Goal: Task Accomplishment & Management: Manage account settings

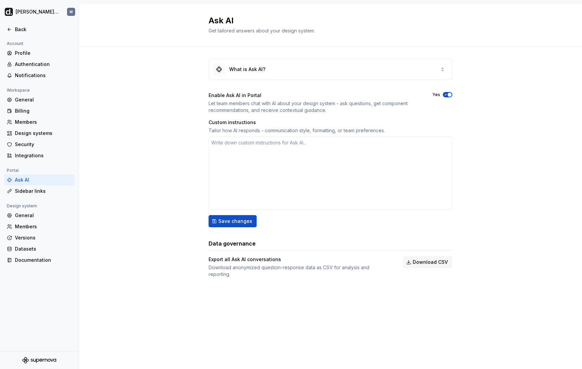
type textarea "*"
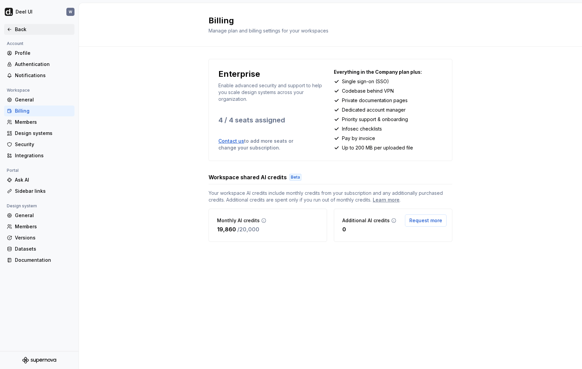
click at [32, 29] on div "Back" at bounding box center [43, 29] width 57 height 7
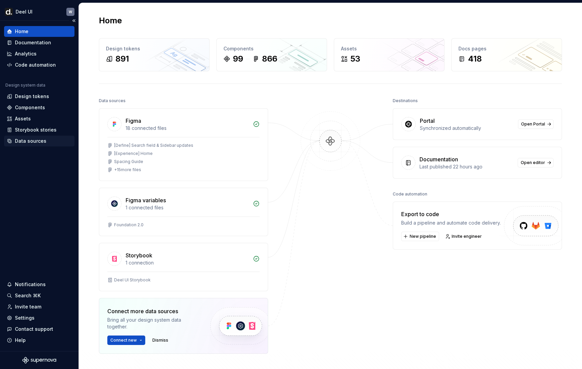
click at [48, 139] on div "Data sources" at bounding box center [39, 141] width 65 height 7
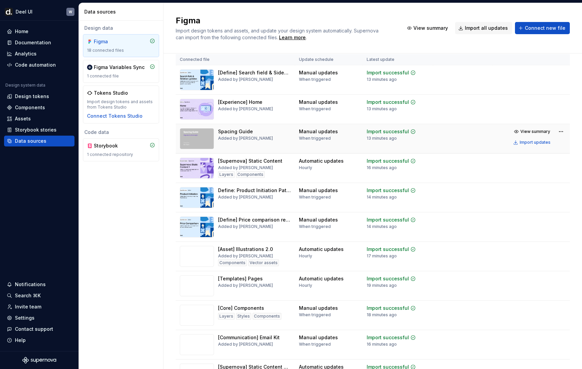
scroll to position [53, 0]
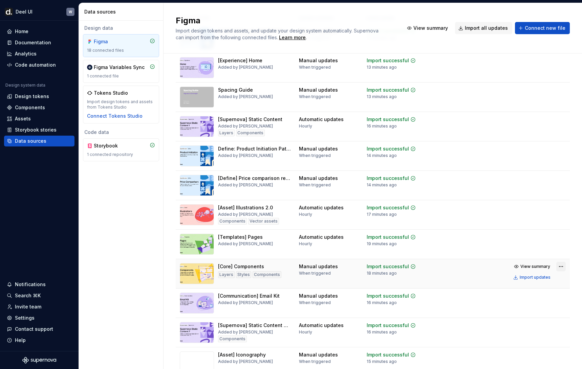
click at [559, 267] on html "[PERSON_NAME] UI W Home Documentation Analytics Code automation Design system d…" at bounding box center [291, 184] width 582 height 369
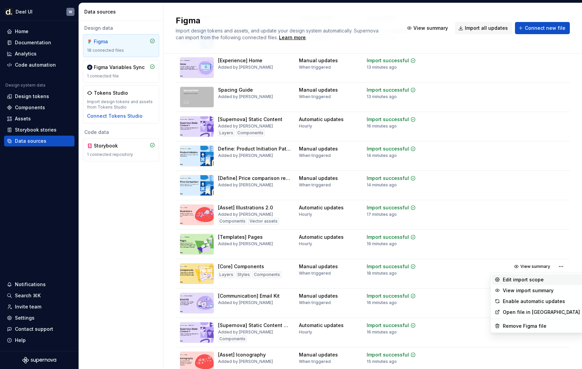
click at [537, 281] on div "Edit import scope" at bounding box center [540, 279] width 77 height 7
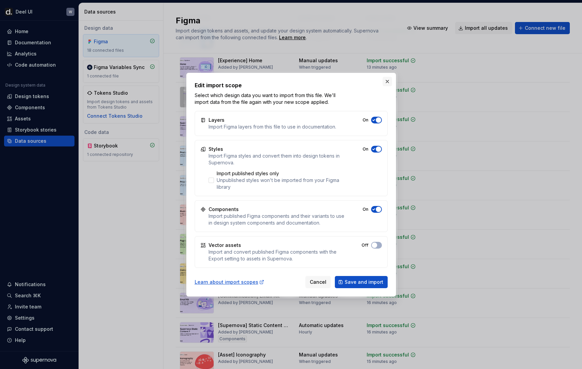
click at [383, 80] on button "button" at bounding box center [386, 81] width 9 height 9
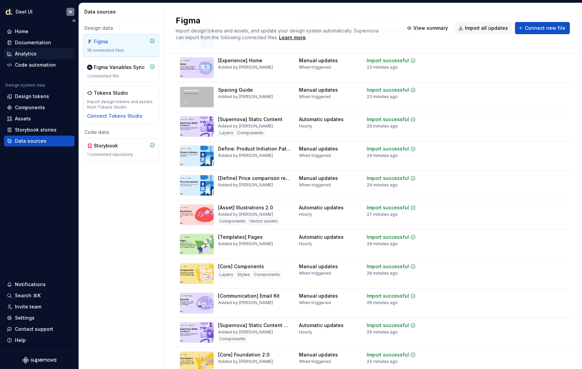
click at [37, 48] on div "Analytics" at bounding box center [39, 53] width 70 height 11
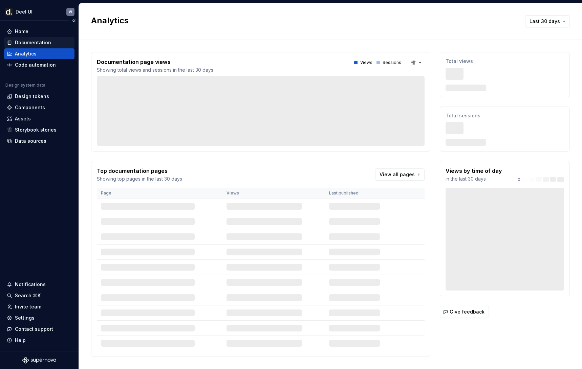
click at [40, 46] on div "Documentation" at bounding box center [33, 42] width 36 height 7
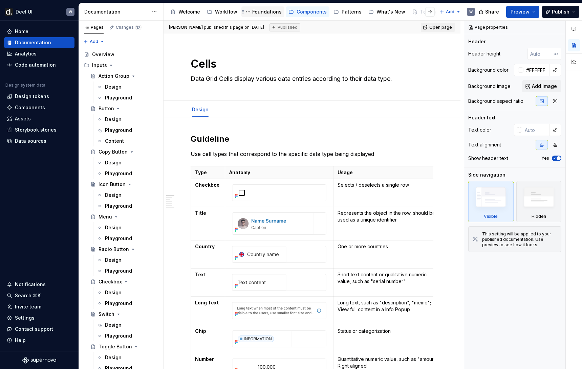
click at [265, 12] on div "Foundations" at bounding box center [266, 11] width 29 height 7
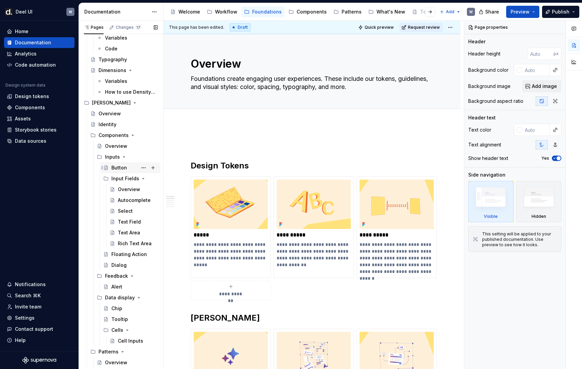
scroll to position [122, 0]
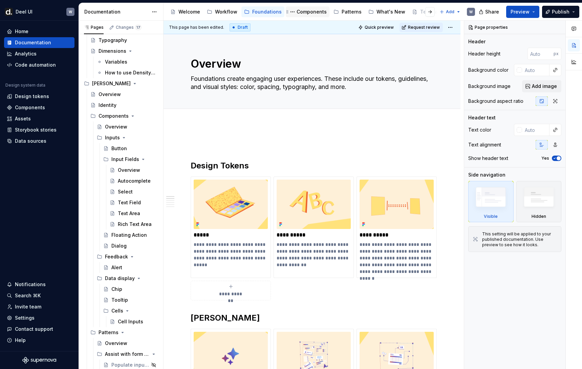
click at [304, 14] on div "Components" at bounding box center [311, 11] width 30 height 7
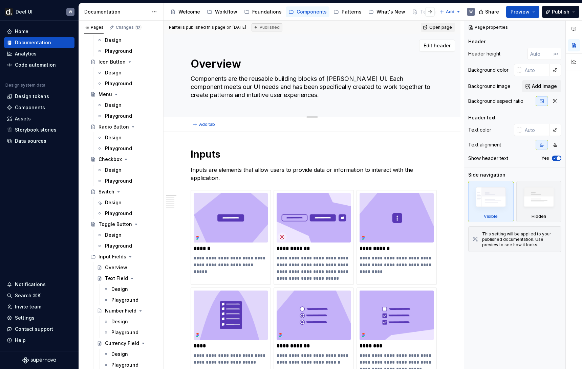
scroll to position [2677, 0]
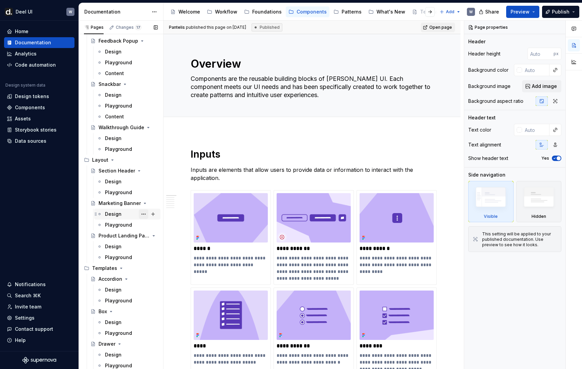
click at [122, 211] on div "Design" at bounding box center [131, 213] width 53 height 9
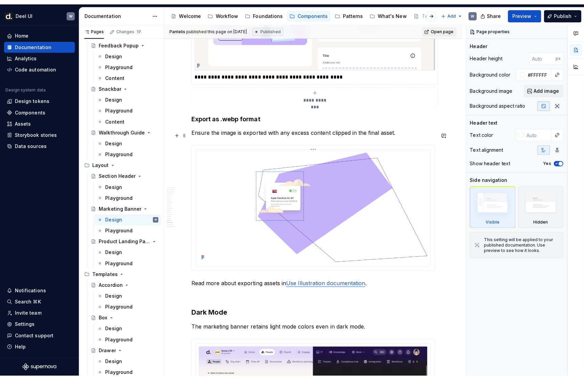
scroll to position [3561, 0]
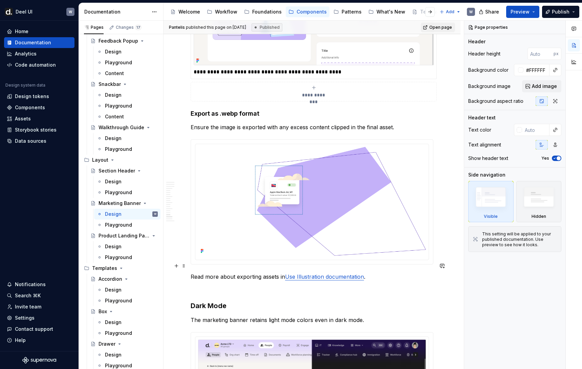
click at [333, 273] on link "Use Illustration documentation" at bounding box center [324, 276] width 79 height 7
type textarea "*"
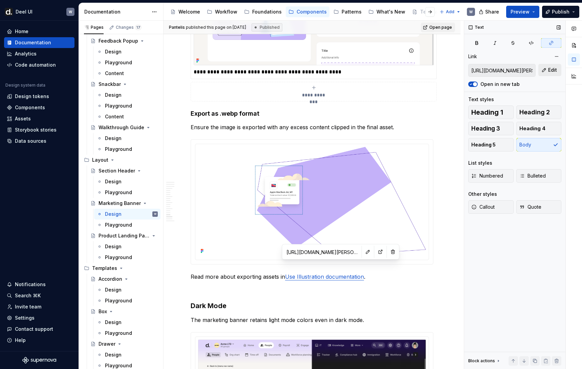
click at [550, 69] on span "Edit" at bounding box center [552, 70] width 9 height 7
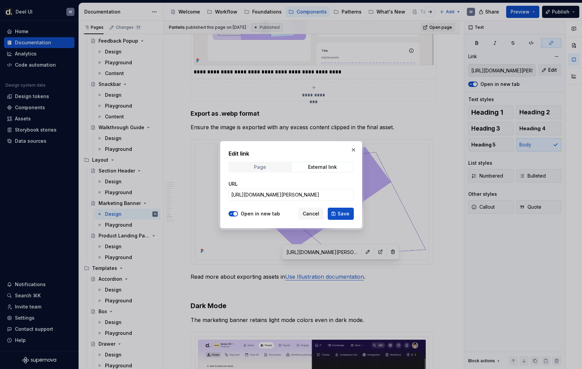
click at [275, 163] on span "Page" at bounding box center [259, 166] width 61 height 9
click at [285, 193] on span "Select page" at bounding box center [287, 194] width 112 height 7
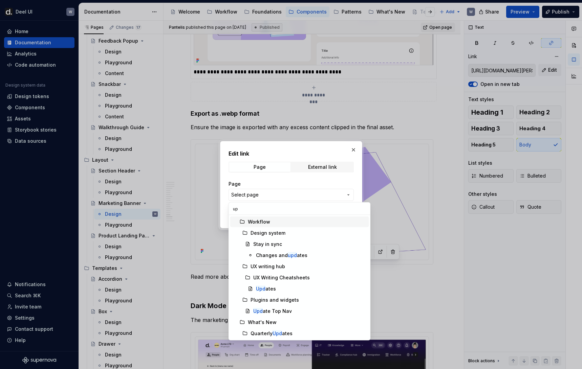
type input "u"
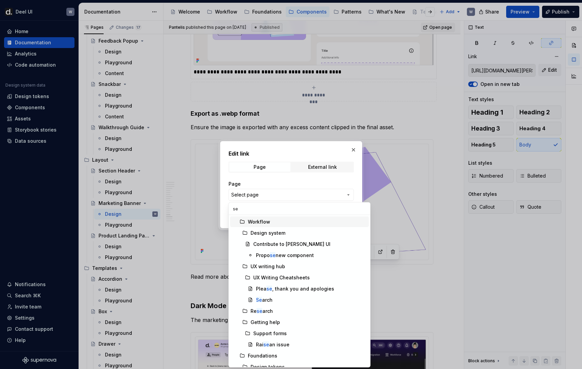
type input "s"
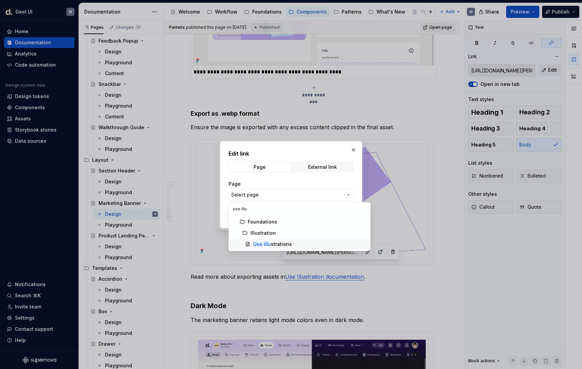
type input "use illu"
click at [287, 242] on div "Use illu strations" at bounding box center [272, 244] width 39 height 7
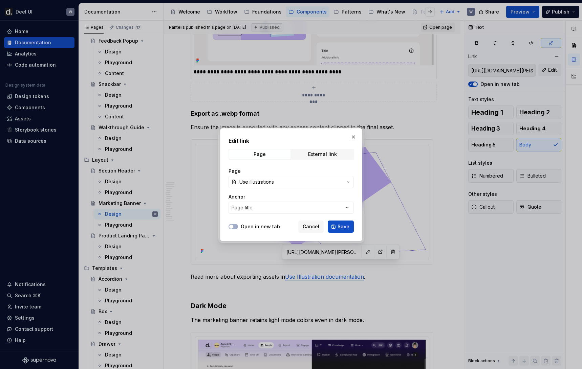
click at [340, 229] on span "Save" at bounding box center [343, 226] width 12 height 7
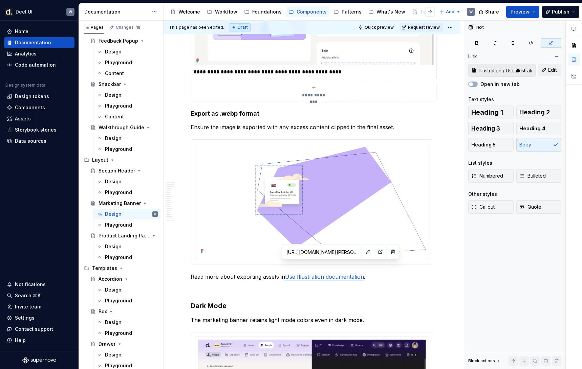
click at [432, 32] on div "This page has been edited. Draft Quick preview Request review" at bounding box center [311, 28] width 297 height 14
click at [432, 27] on span "Request review" at bounding box center [424, 27] width 32 height 5
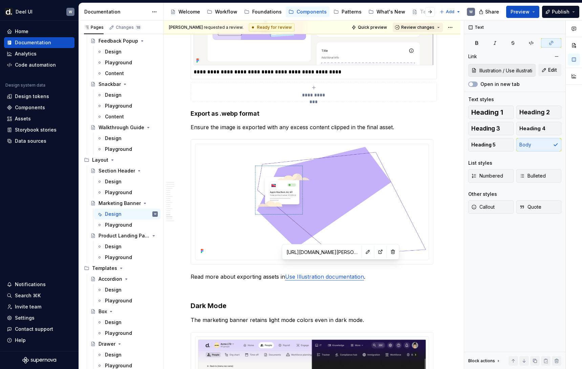
click at [429, 27] on span "Review changes" at bounding box center [417, 27] width 33 height 5
click at [431, 40] on div "Approve" at bounding box center [439, 40] width 59 height 7
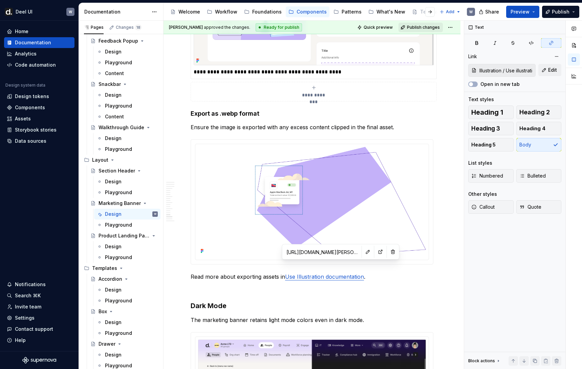
click at [434, 28] on span "Publish changes" at bounding box center [423, 27] width 33 height 5
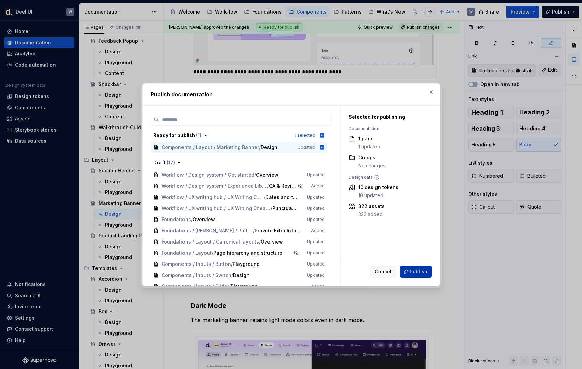
click at [420, 272] on span "Publish" at bounding box center [418, 271] width 18 height 7
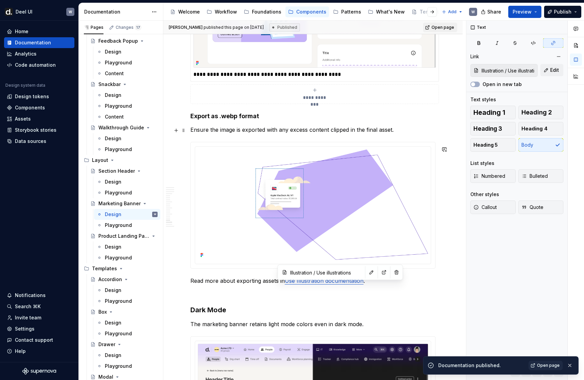
type textarea "*"
click at [42, 139] on div "Data sources" at bounding box center [30, 141] width 31 height 7
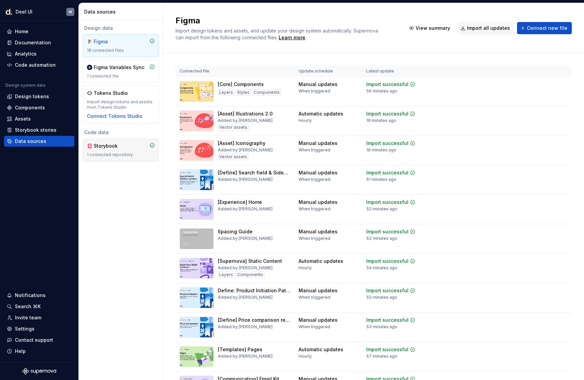
click at [134, 148] on div "Storybook" at bounding box center [121, 145] width 68 height 7
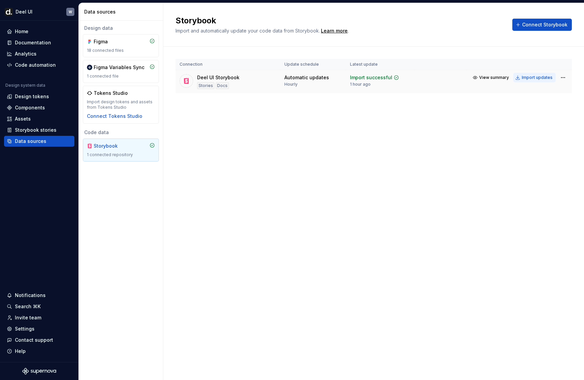
click at [539, 77] on div "Import updates" at bounding box center [537, 77] width 31 height 5
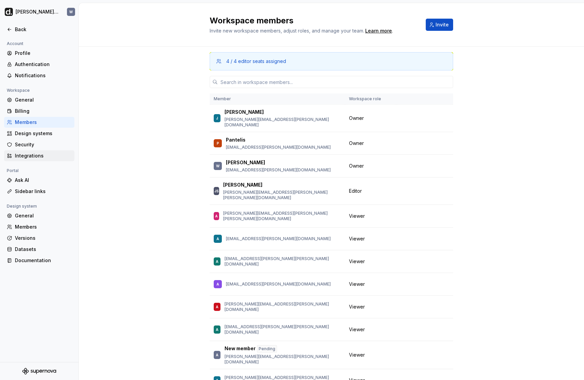
click at [41, 156] on div "Integrations" at bounding box center [43, 155] width 57 height 7
